Goal: Information Seeking & Learning: Learn about a topic

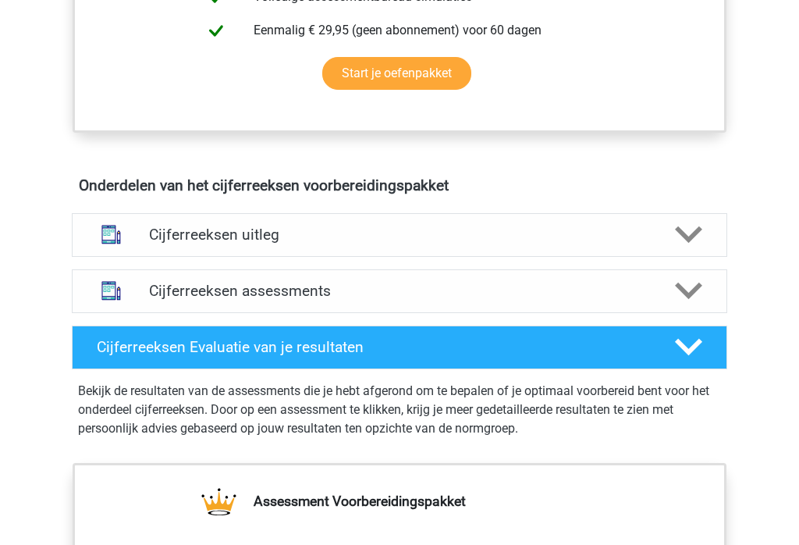
scroll to position [778, 0]
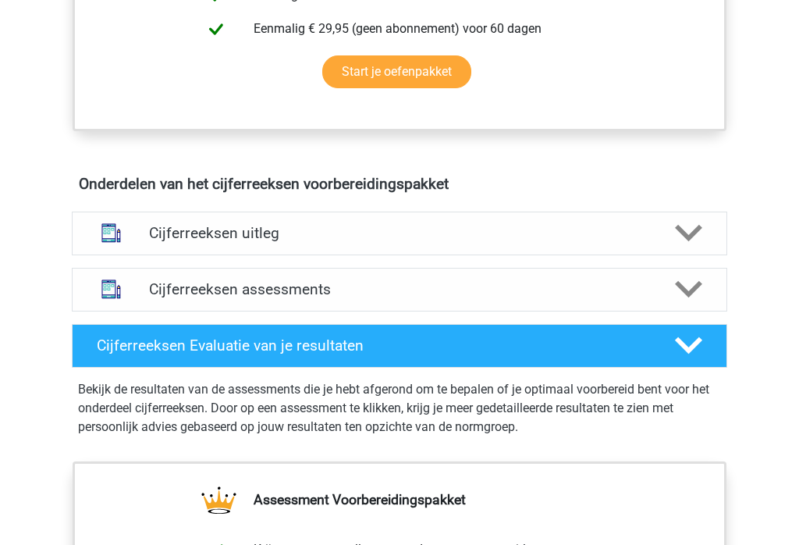
click at [690, 247] on icon at bounding box center [688, 233] width 27 height 27
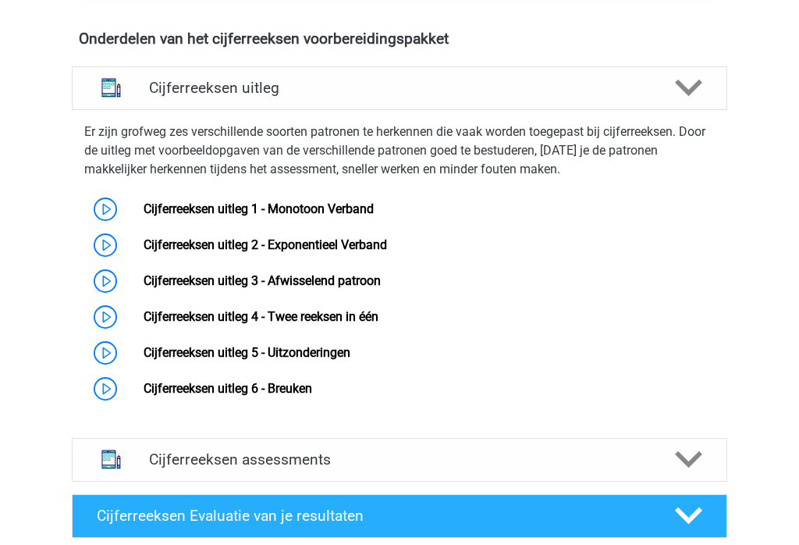
scroll to position [924, 0]
click at [374, 211] on link "Cijferreeksen uitleg 1 - Monotoon Verband" at bounding box center [259, 208] width 230 height 15
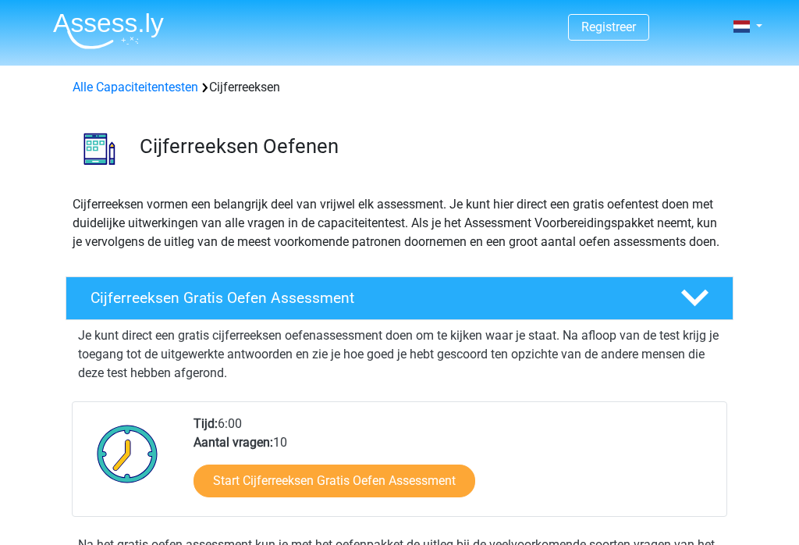
scroll to position [948, 0]
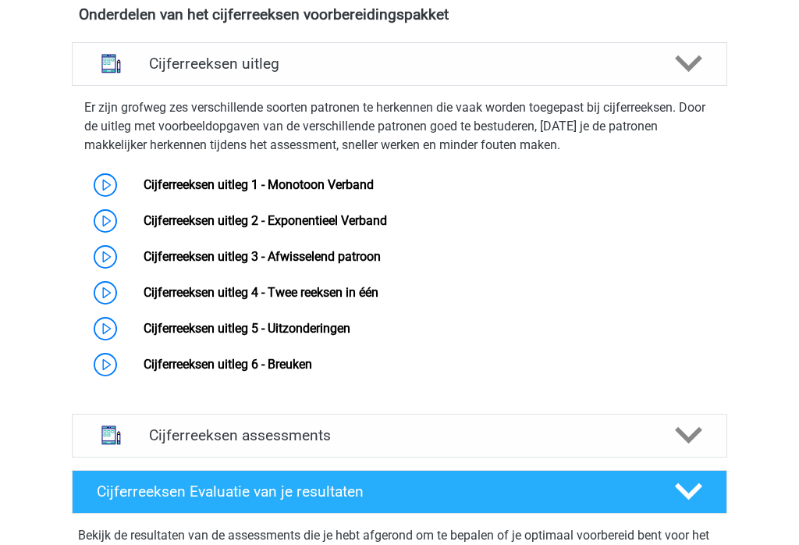
click at [194, 192] on link "Cijferreeksen uitleg 1 - Monotoon Verband" at bounding box center [259, 184] width 230 height 15
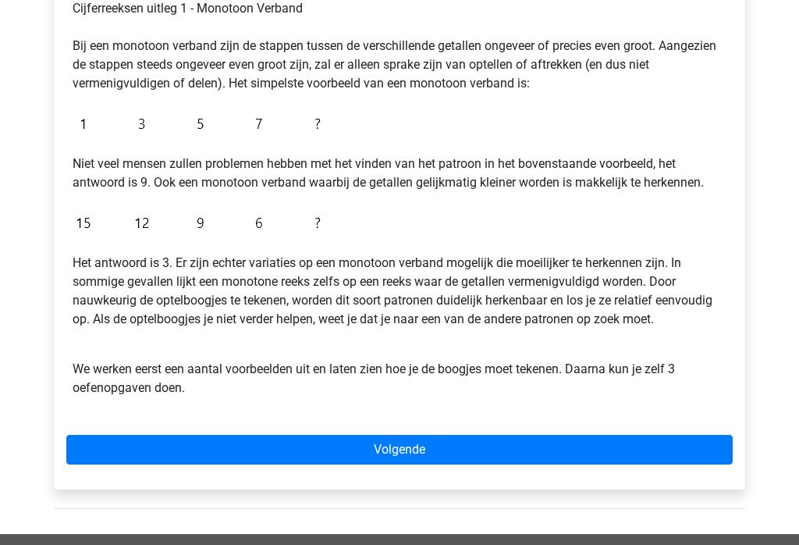
scroll to position [325, 0]
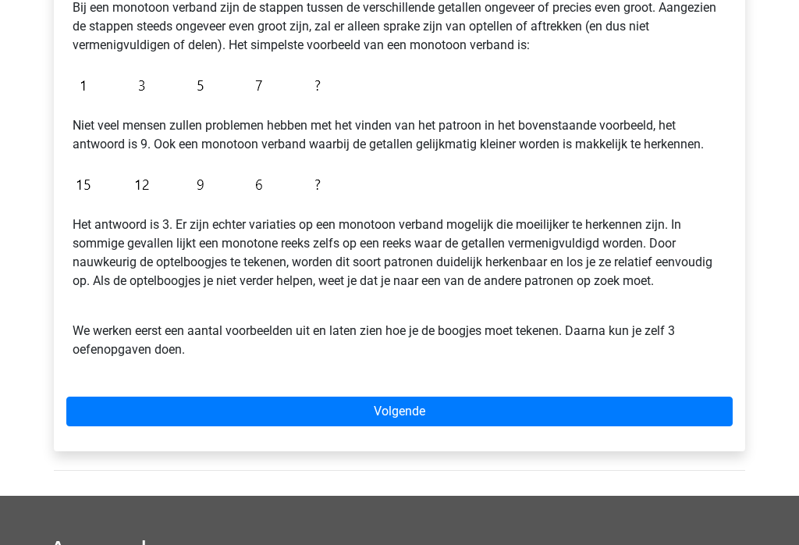
click at [417, 413] on link "Volgende" at bounding box center [399, 412] width 666 height 30
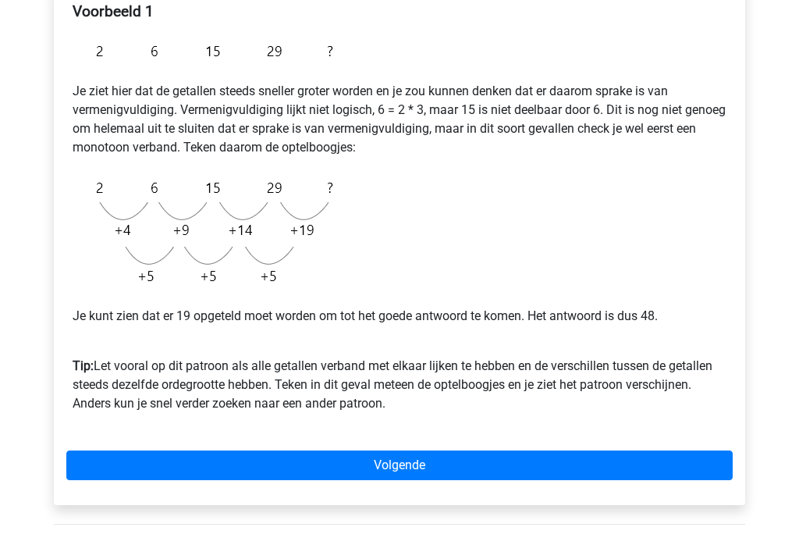
scroll to position [290, 0]
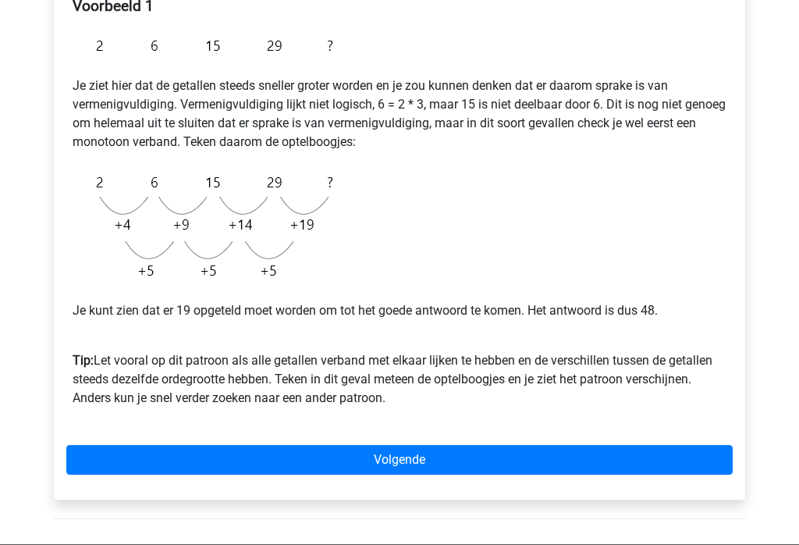
click at [419, 463] on link "Volgende" at bounding box center [399, 460] width 666 height 30
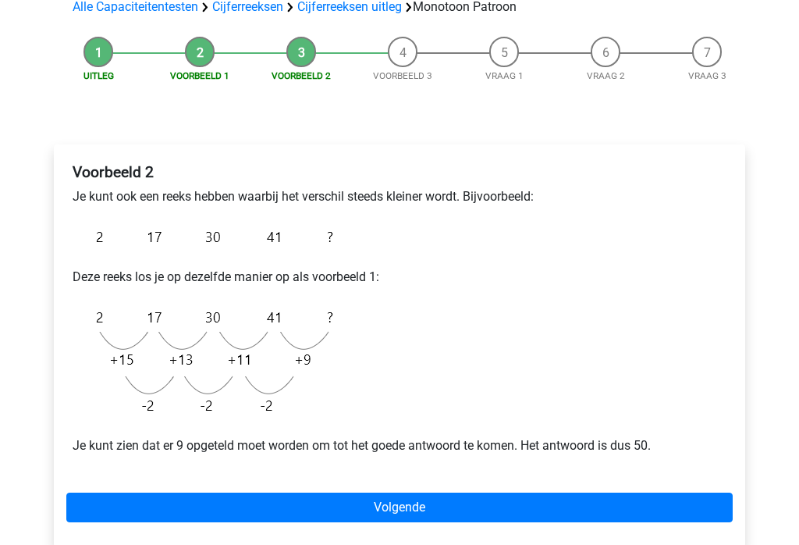
scroll to position [123, 0]
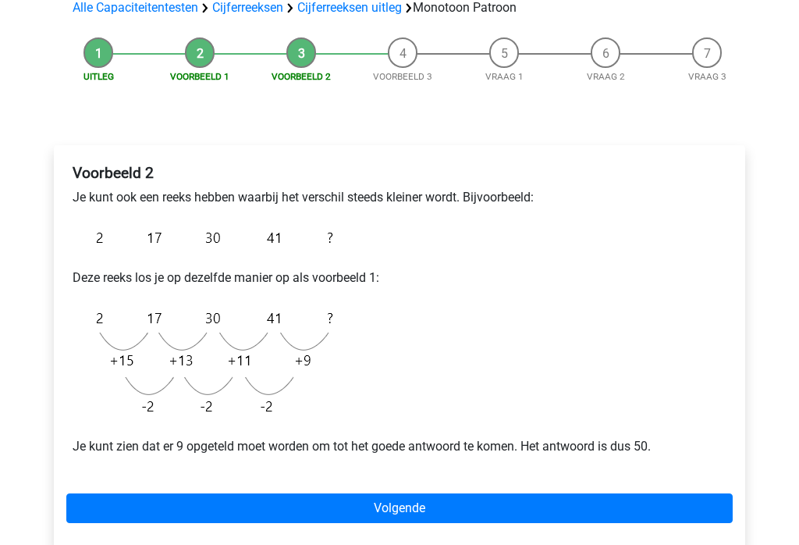
click at [425, 513] on link "Volgende" at bounding box center [399, 508] width 666 height 30
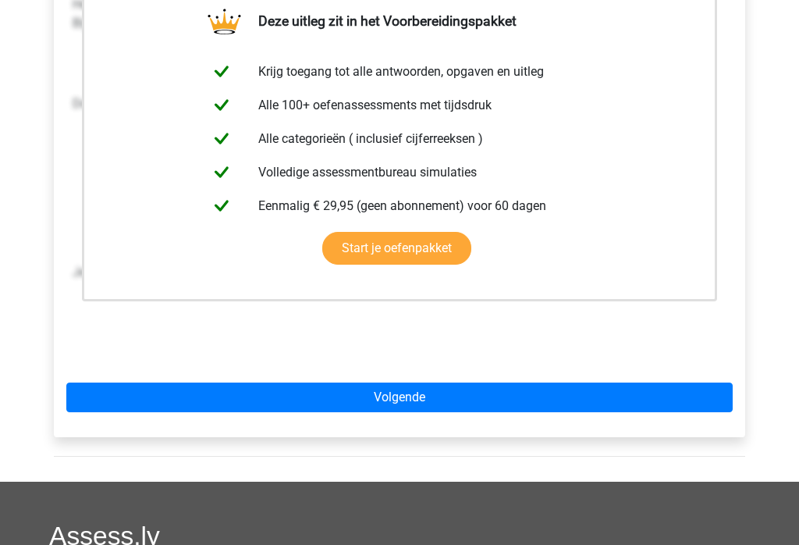
scroll to position [328, 0]
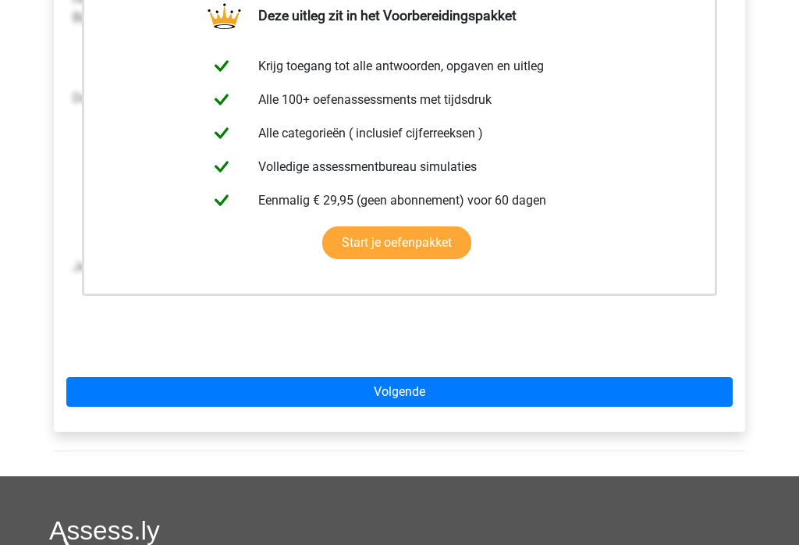
click at [414, 403] on link "Volgende" at bounding box center [399, 393] width 666 height 30
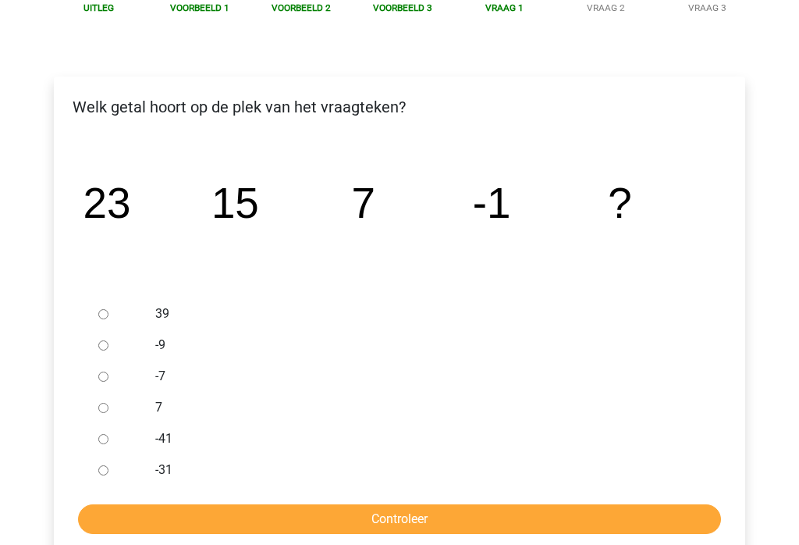
scroll to position [196, 0]
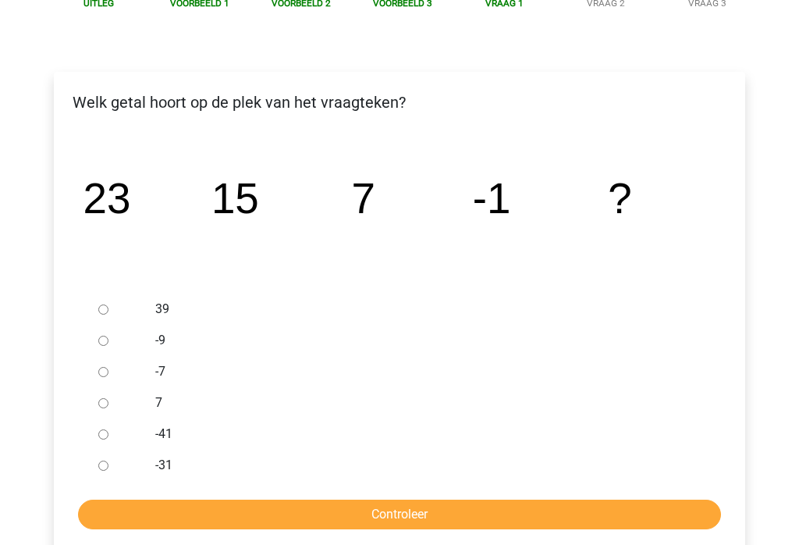
click at [108, 346] on input "-9" at bounding box center [103, 341] width 10 height 10
radio input "true"
click at [420, 519] on input "Controleer" at bounding box center [399, 515] width 643 height 30
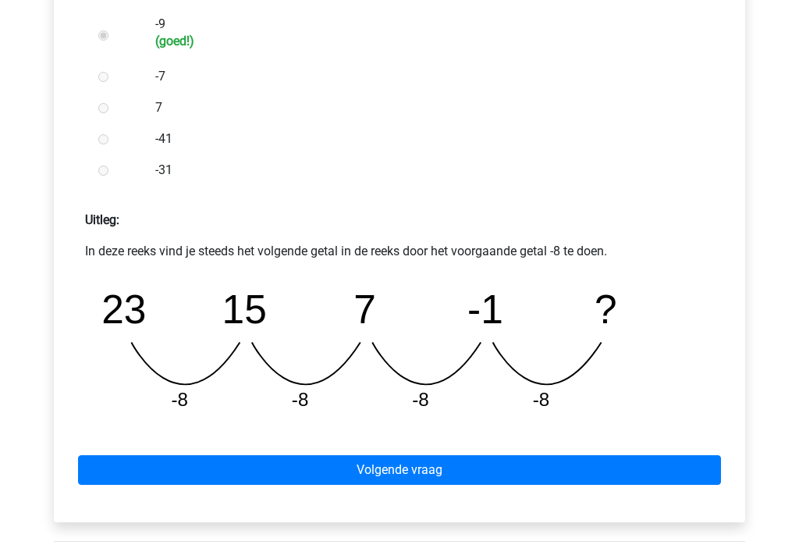
scroll to position [516, 0]
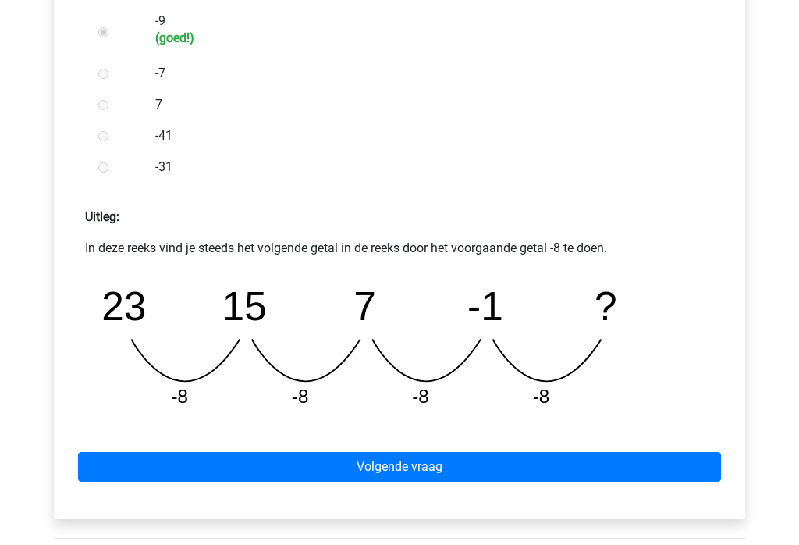
click at [414, 474] on link "Volgende vraag" at bounding box center [399, 467] width 643 height 30
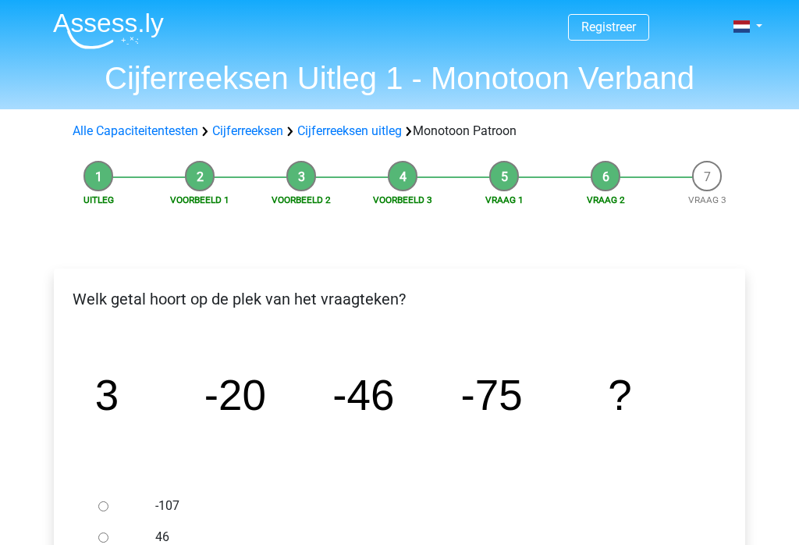
click at [676, 488] on icon "image/svg+xml 3 -20 -46 -75 ?" at bounding box center [399, 409] width 641 height 161
click at [105, 503] on input "-107" at bounding box center [103, 506] width 10 height 10
radio input "true"
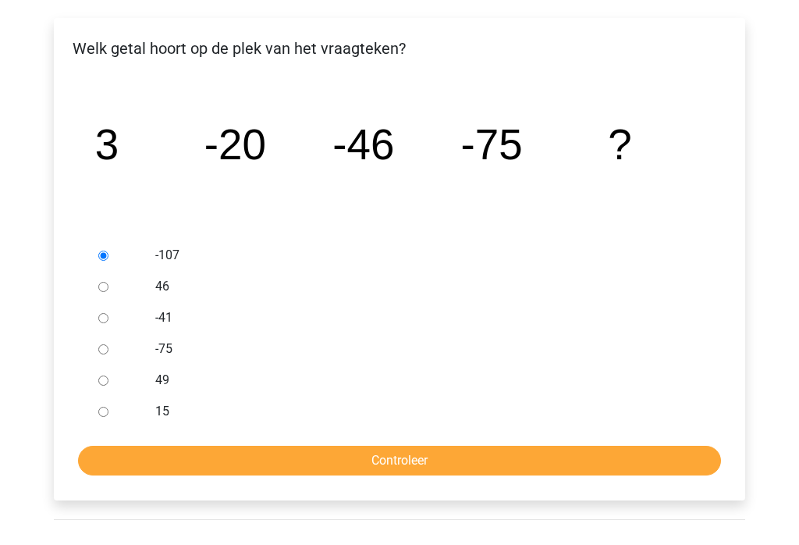
scroll to position [255, 0]
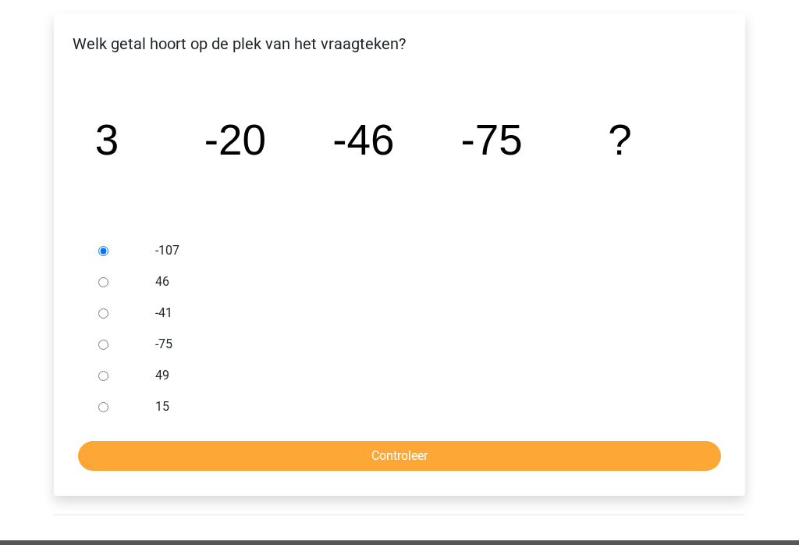
click at [428, 465] on input "Controleer" at bounding box center [399, 456] width 643 height 30
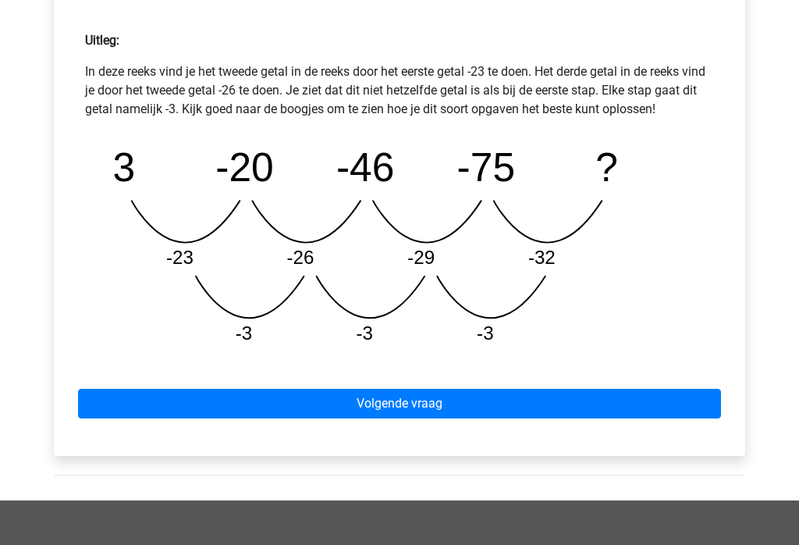
scroll to position [711, 0]
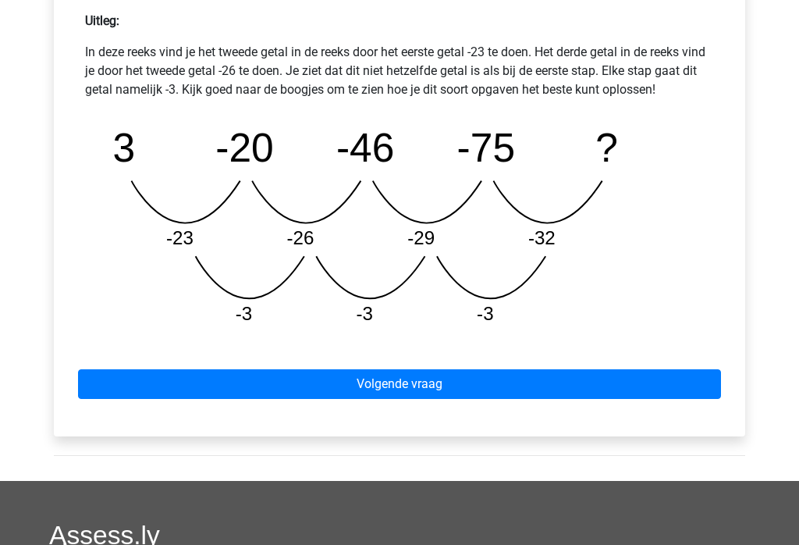
click at [438, 397] on link "Volgende vraag" at bounding box center [399, 385] width 643 height 30
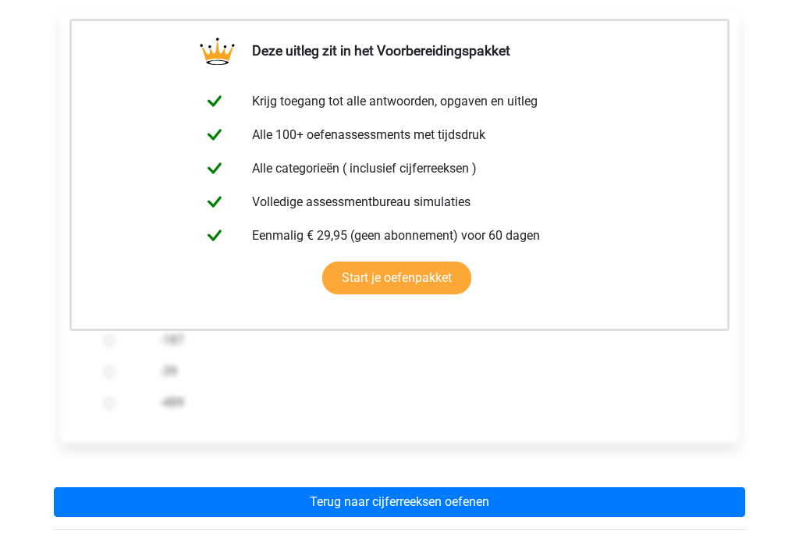
scroll to position [262, 0]
click at [470, 501] on link "Terug naar cijferreeksen oefenen" at bounding box center [399, 502] width 691 height 30
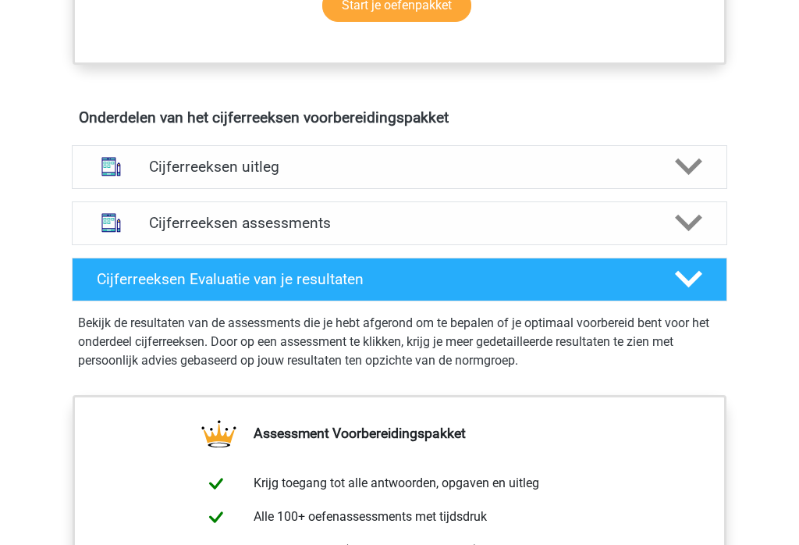
scroll to position [845, 0]
click at [682, 180] on icon at bounding box center [688, 166] width 27 height 27
